Goal: Information Seeking & Learning: Check status

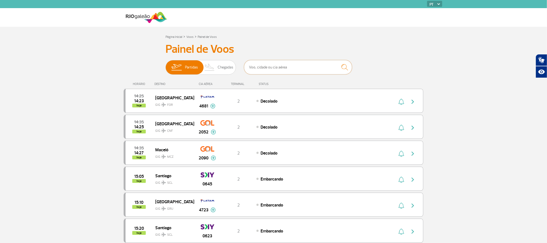
click at [267, 67] on input "text" at bounding box center [298, 67] width 108 height 14
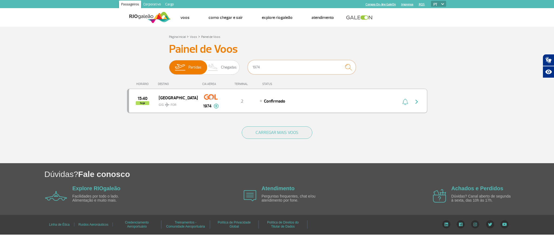
type input "1974"
click at [359, 94] on div "15:40 hoje Fortaleza GIG FOR 1974 2 Confirmado Parcerias: Azul Linhas Aéreas 31…" at bounding box center [277, 101] width 300 height 24
click at [379, 101] on div "Confirmado" at bounding box center [319, 101] width 119 height 6
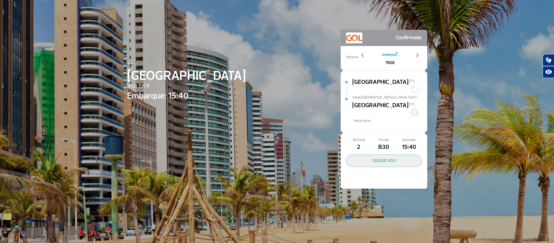
click at [503, 86] on div "Fortaleza Voo 1974 Embarque: 15:40 Confirmado Parceria: 3100 3651 3685 4173 760…" at bounding box center [277, 121] width 554 height 243
